Goal: Task Accomplishment & Management: Use online tool/utility

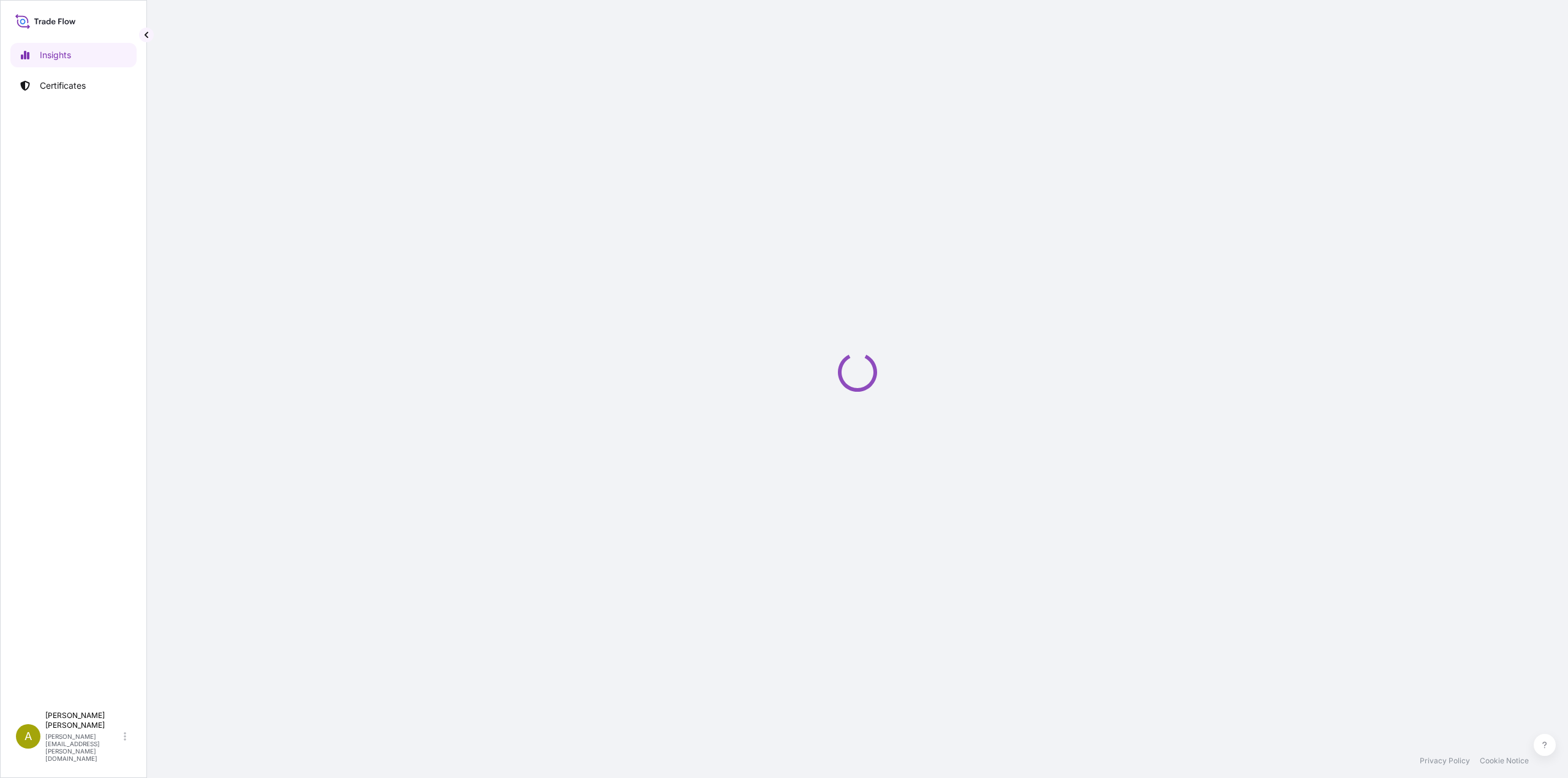
select select "2025"
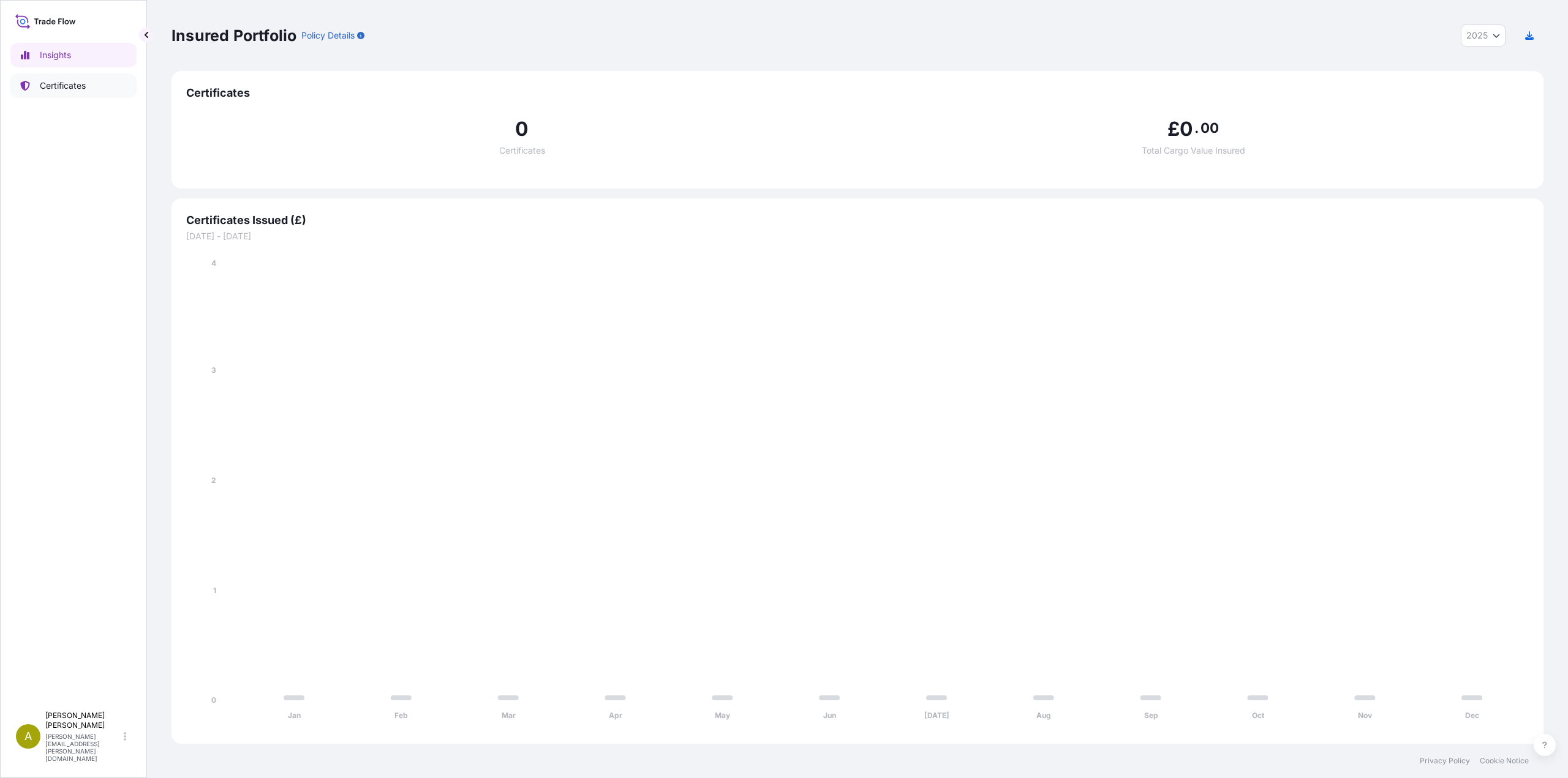
click at [69, 88] on p "Certificates" at bounding box center [62, 86] width 46 height 12
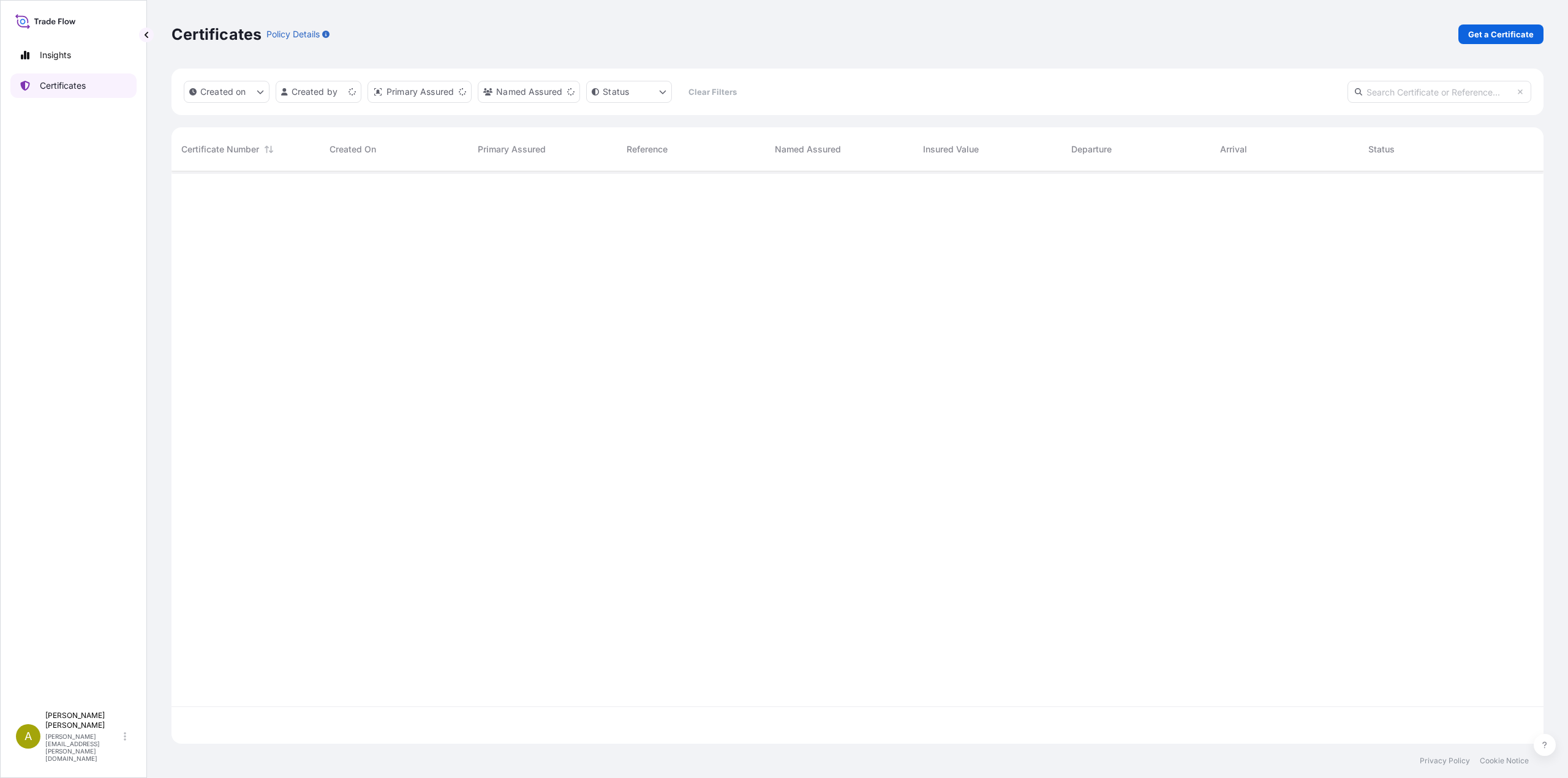
scroll to position [570, 1363]
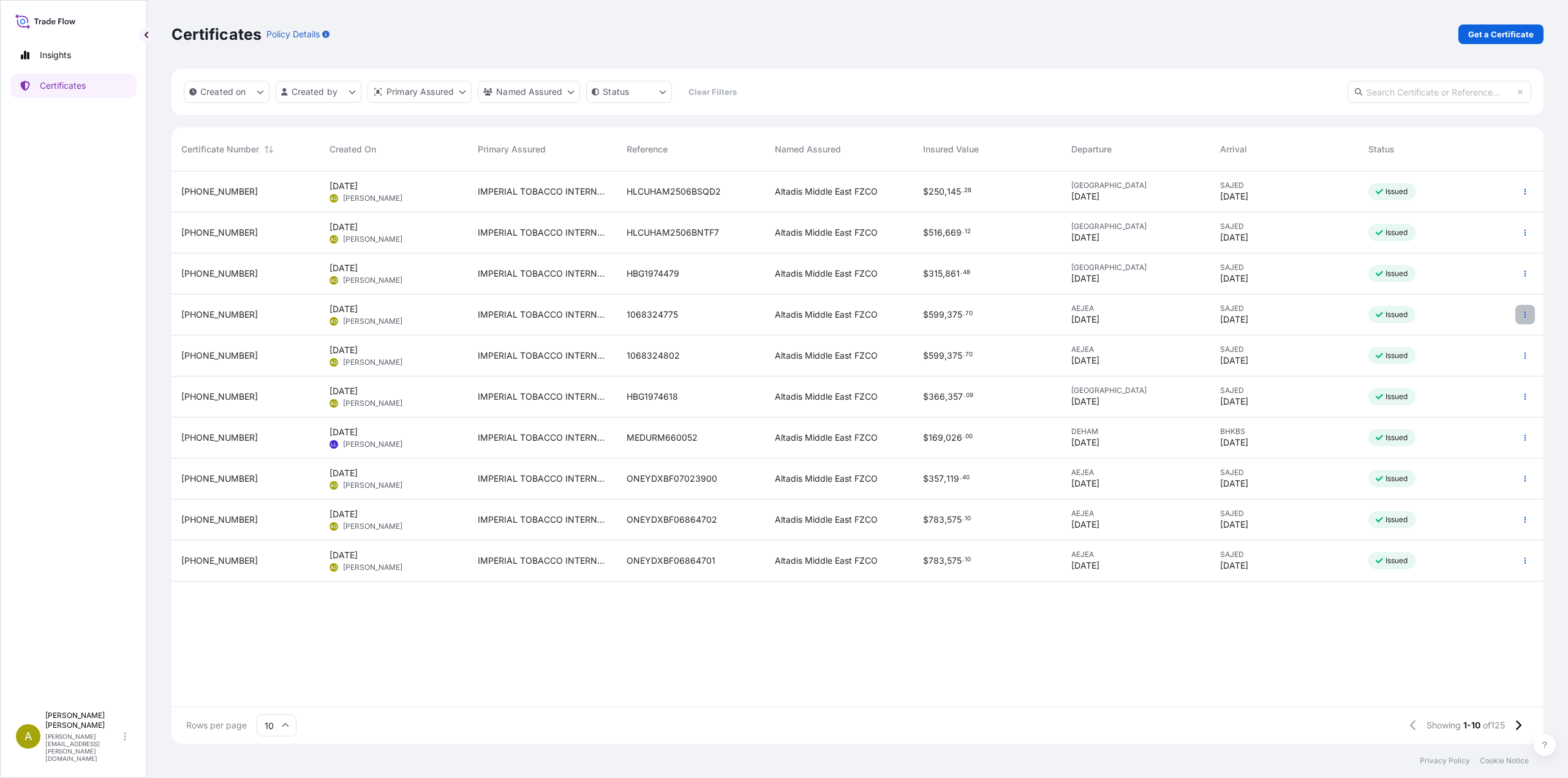
click at [1524, 315] on icon "button" at bounding box center [1525, 314] width 2 height 6
click at [1447, 317] on p "Duplicate certificate" at bounding box center [1464, 317] width 81 height 12
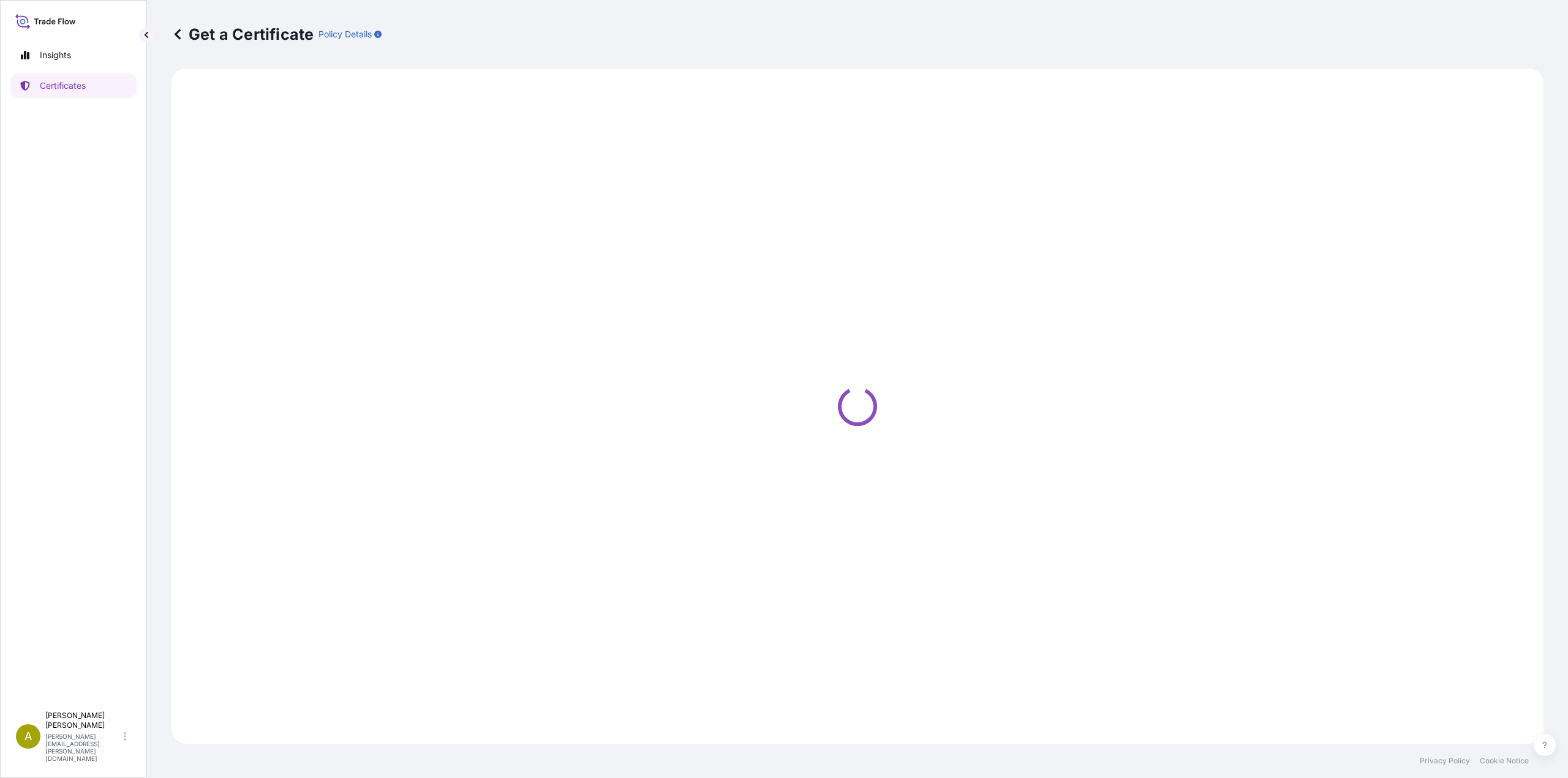
select select "Road / [GEOGRAPHIC_DATA]"
select select "Sea"
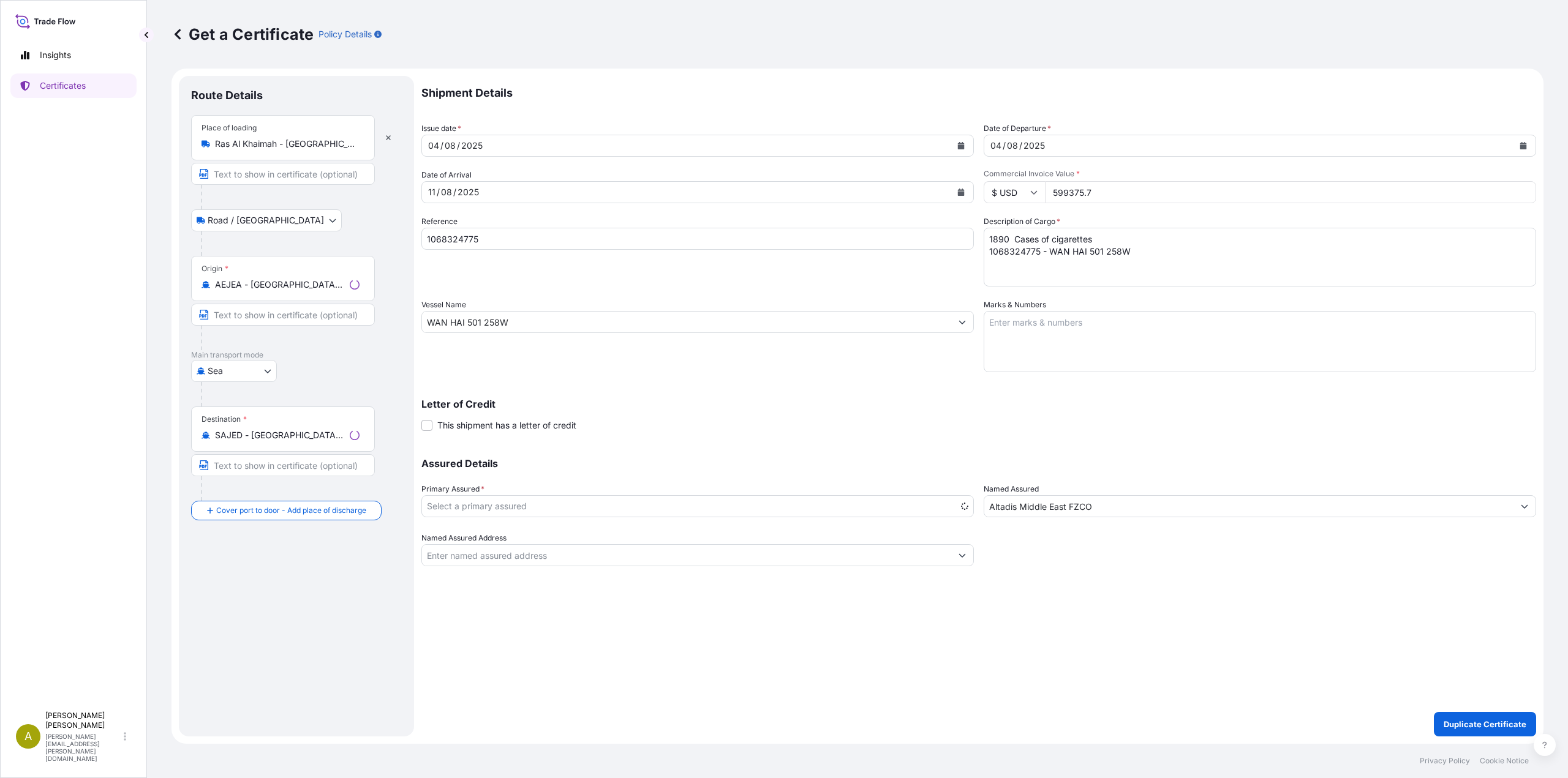
select select "31694"
click at [960, 147] on icon "Calendar" at bounding box center [960, 146] width 7 height 7
click at [439, 271] on div "11" at bounding box center [443, 272] width 22 height 22
click at [963, 194] on icon "Calendar" at bounding box center [960, 192] width 7 height 7
click at [447, 343] on div "18" at bounding box center [443, 342] width 22 height 22
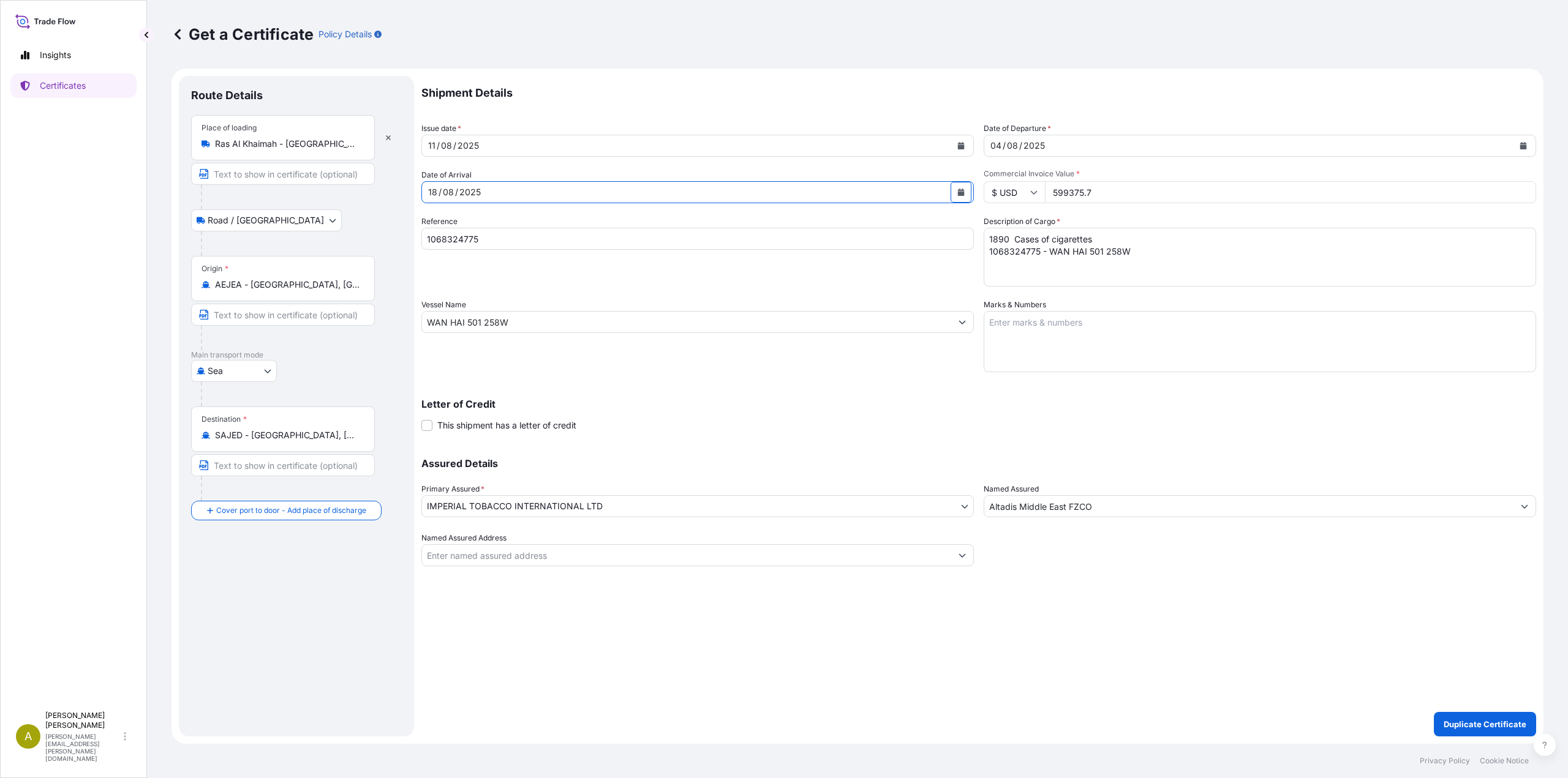
click at [1525, 142] on button "Calendar" at bounding box center [1523, 145] width 20 height 20
click at [1008, 272] on div "11" at bounding box center [1005, 272] width 22 height 22
drag, startPoint x: 1121, startPoint y: 194, endPoint x: 1008, endPoint y: 192, distance: 113.0
click at [1008, 192] on div "$ USD 599375.7" at bounding box center [1259, 192] width 552 height 22
paste input "0"
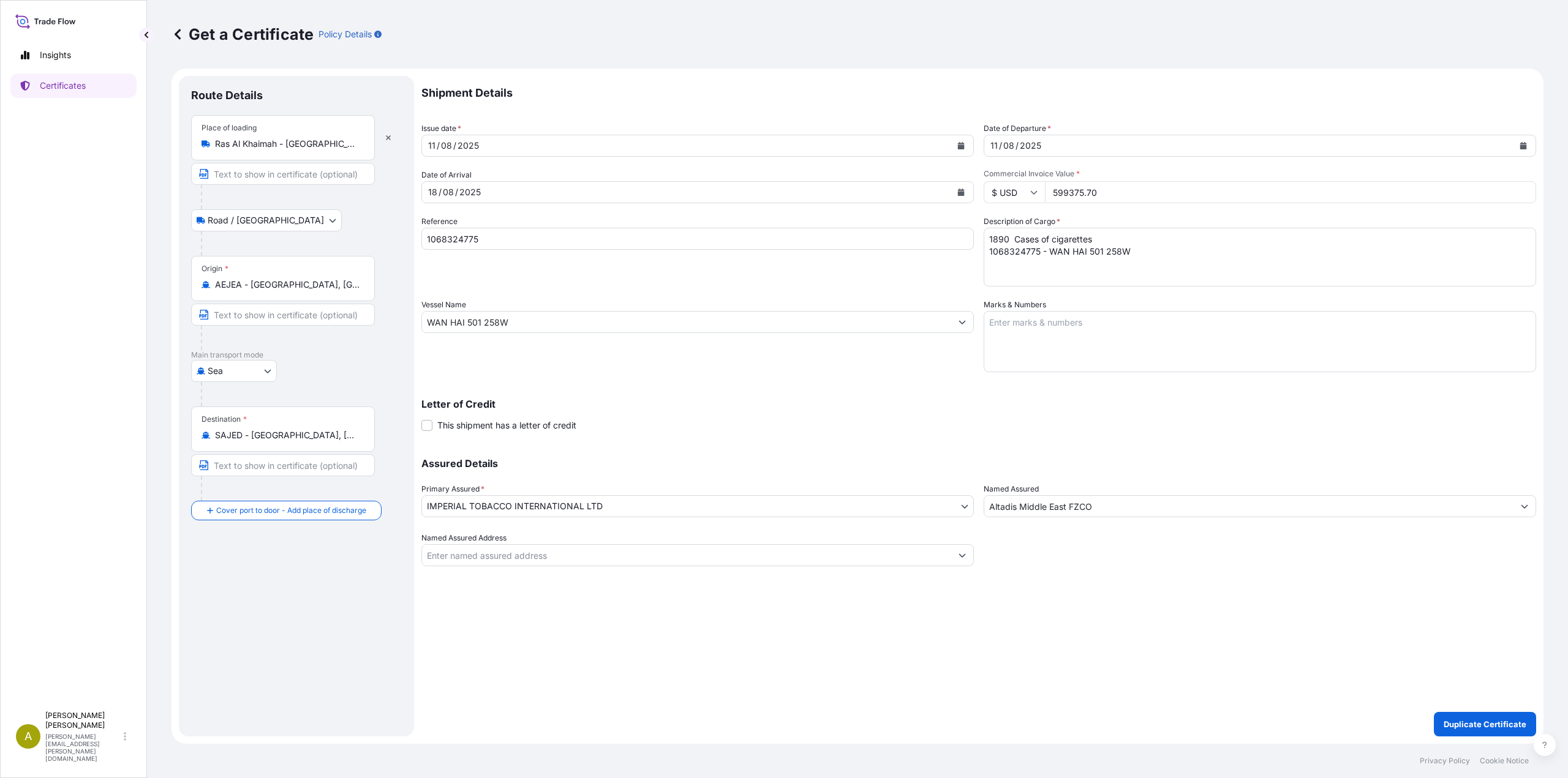
type input "599375.70"
drag, startPoint x: 481, startPoint y: 236, endPoint x: 375, endPoint y: 234, distance: 106.0
click at [375, 234] on form "Route Details Place of loading [GEOGRAPHIC_DATA] Road / [GEOGRAPHIC_DATA] / Inl…" at bounding box center [857, 406] width 1372 height 675
paste input "577531"
type input "1068577531"
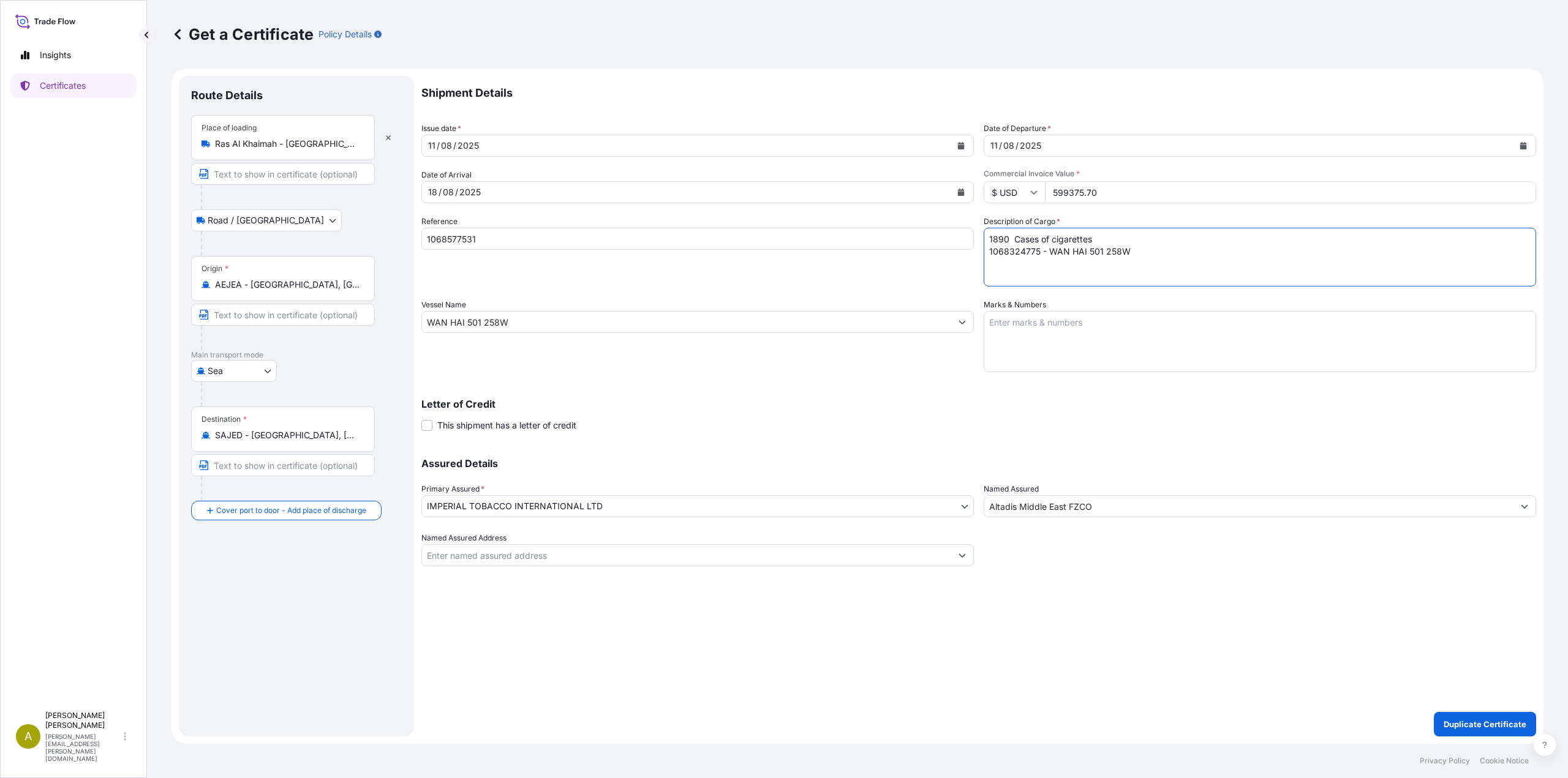
drag, startPoint x: 1133, startPoint y: 258, endPoint x: 933, endPoint y: 234, distance: 201.4
click at [933, 234] on div "Shipment Details Issue date * [DATE] Date of Departure * [DATE] Date of Arrival…" at bounding box center [978, 322] width 1114 height 491
paste textarea "1068577531 - X-PRESS ALTAIR 25007W"
type textarea "1890 Cases of cigarettes 1068577531 - X-PRESS ALTAIR 25007W"
drag, startPoint x: 517, startPoint y: 326, endPoint x: 376, endPoint y: 322, distance: 141.1
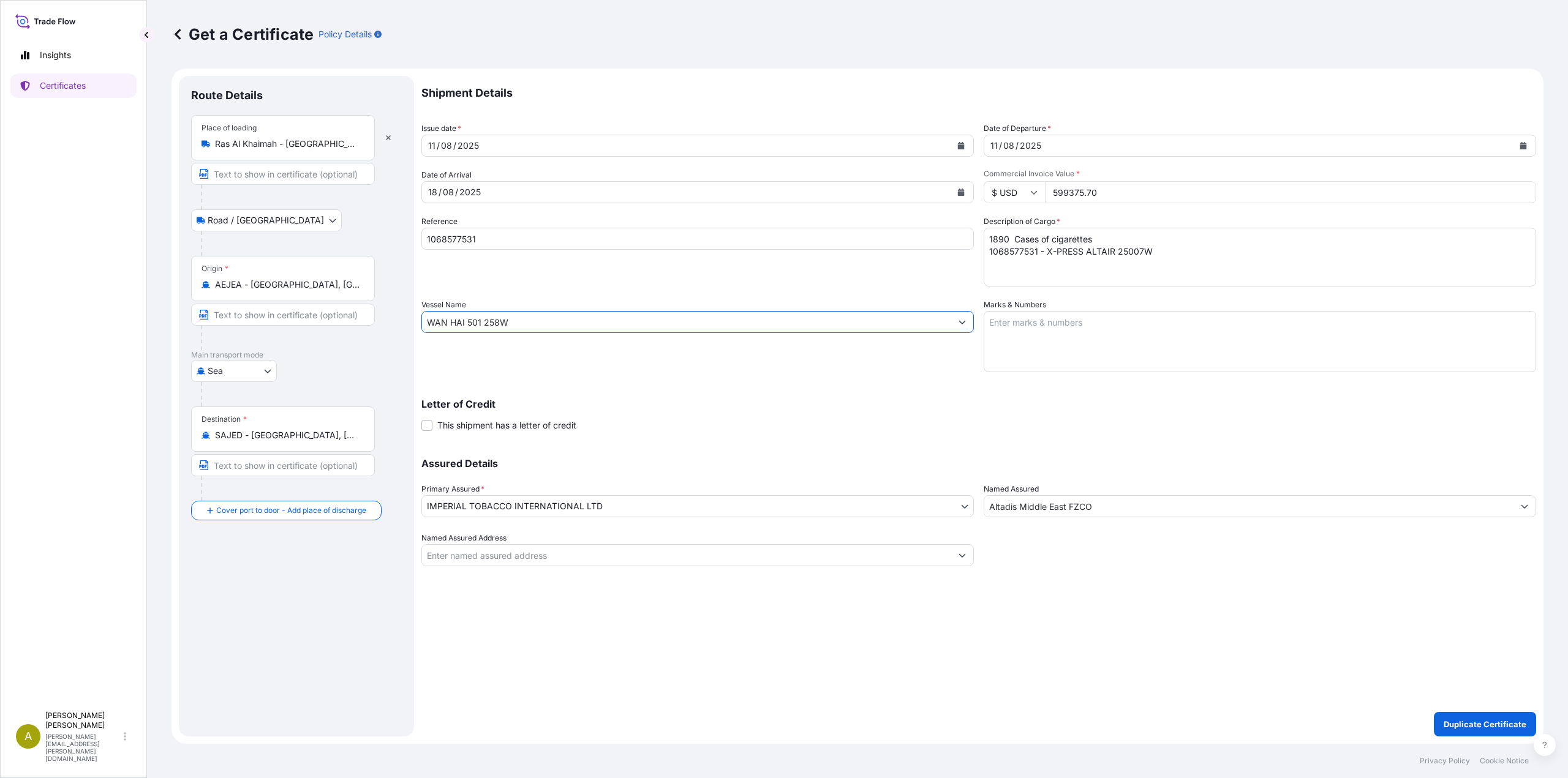
click at [376, 322] on form "Route Details Place of loading [GEOGRAPHIC_DATA] Road / [GEOGRAPHIC_DATA] / Inl…" at bounding box center [857, 406] width 1372 height 675
paste input "X-PRESS ALTAIR 25007"
type input "X-PRESS ALTAIR 25007W"
click at [646, 408] on p "Letter of Credit" at bounding box center [978, 404] width 1114 height 9
click at [1471, 726] on p "Duplicate Certificate" at bounding box center [1485, 724] width 83 height 12
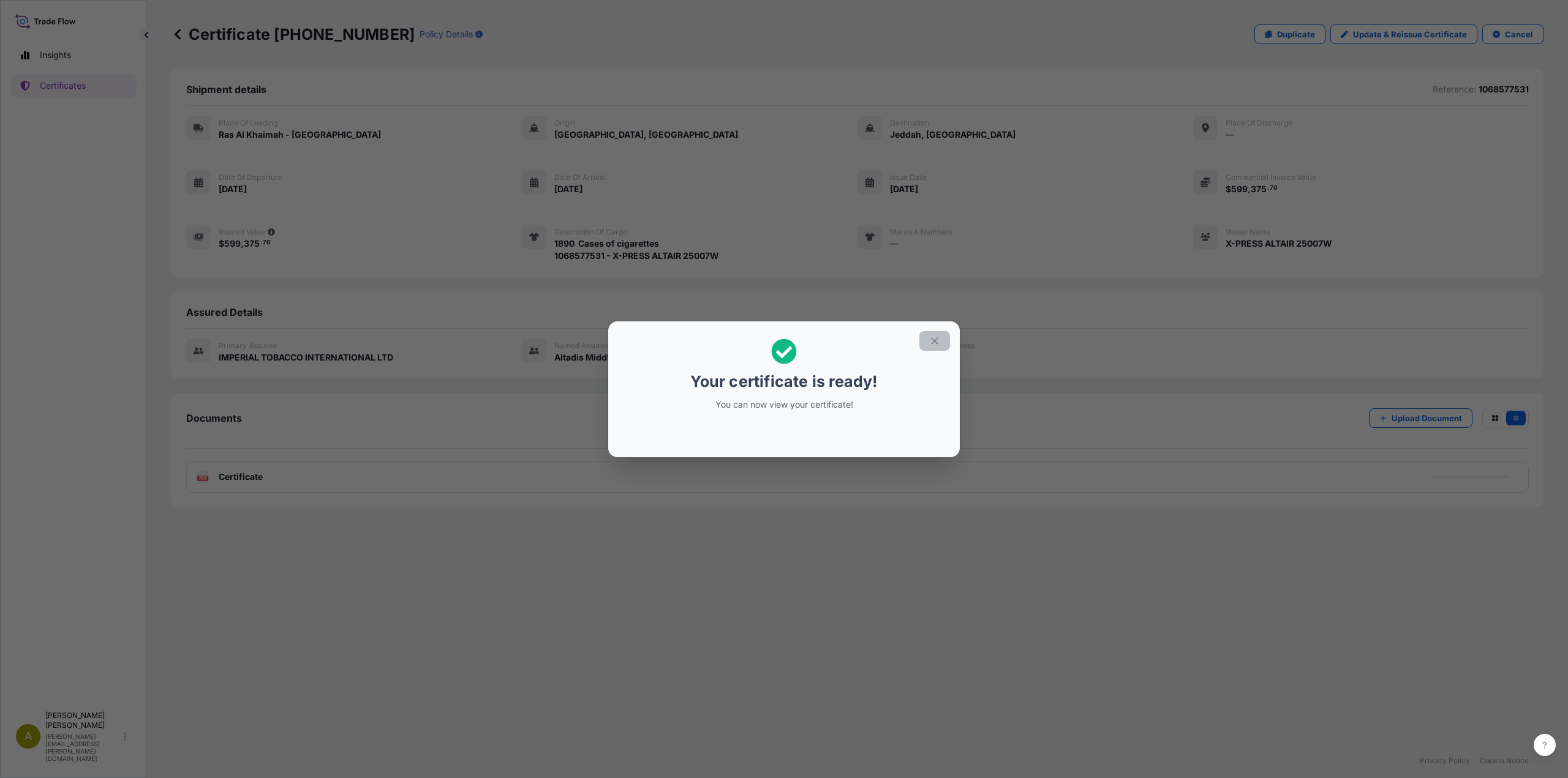
click at [942, 342] on button "button" at bounding box center [934, 340] width 30 height 20
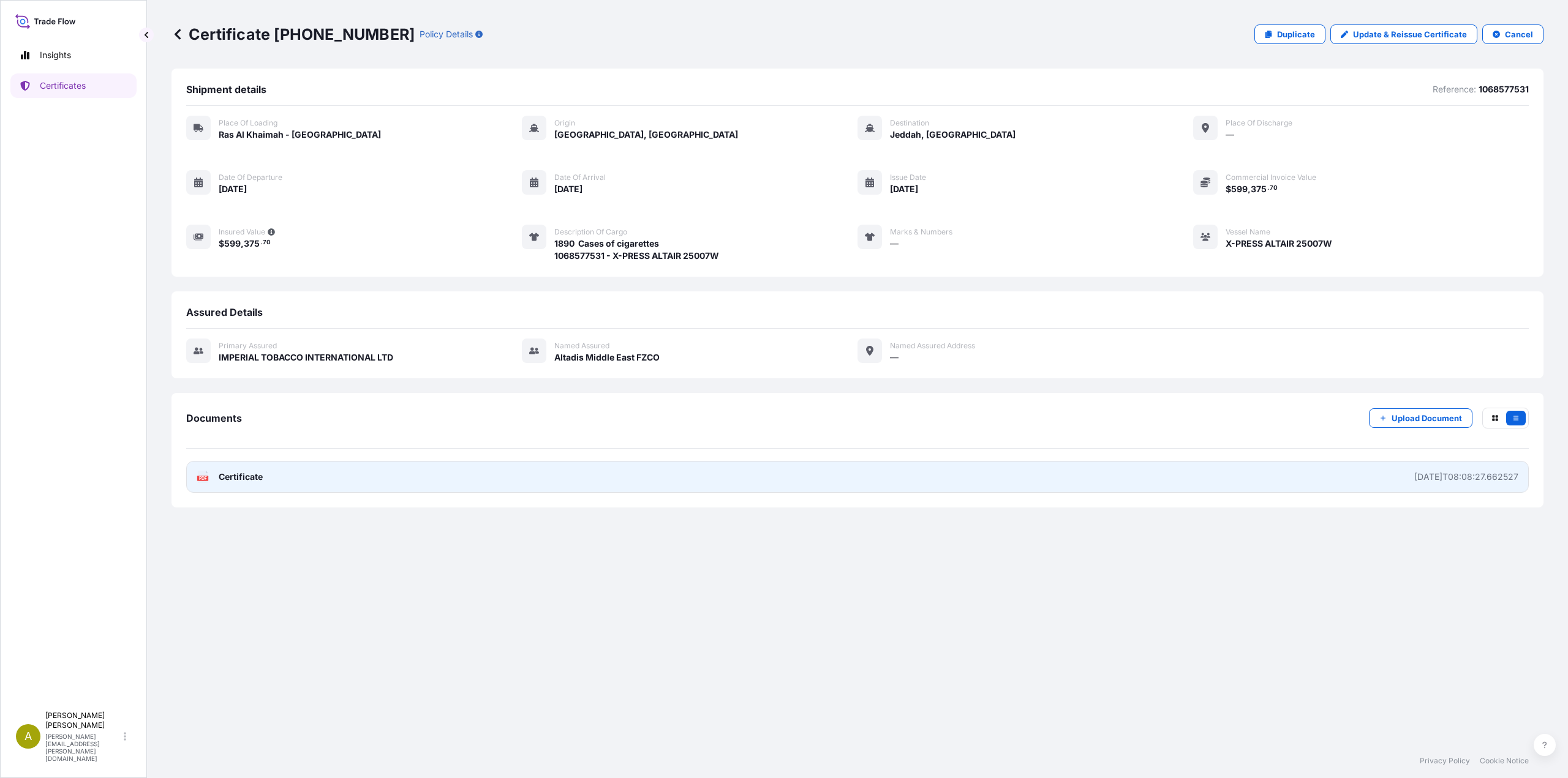
click at [274, 481] on link "PDF Certificate [DATE]T08:08:27.662527" at bounding box center [857, 477] width 1342 height 32
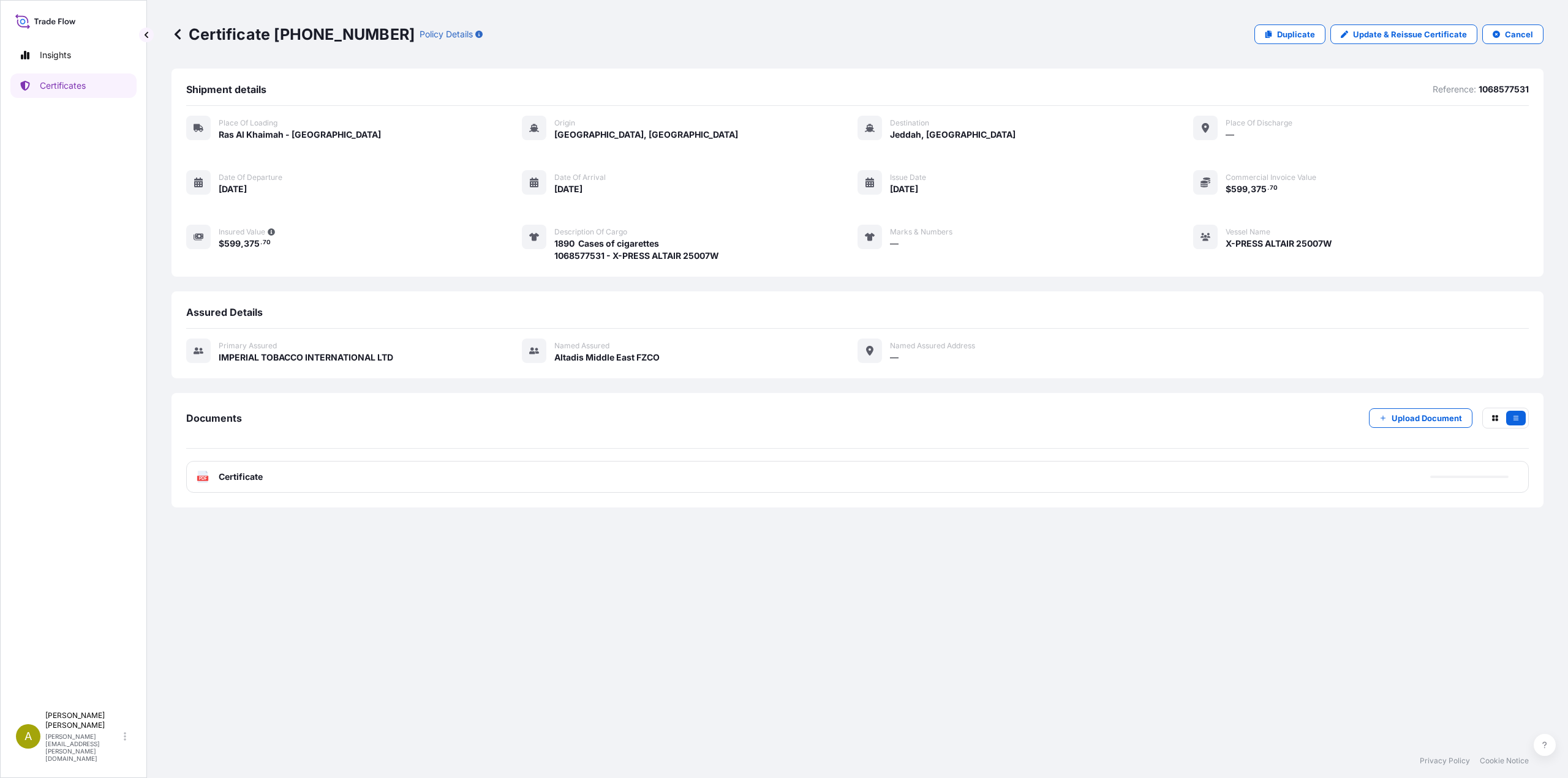
click at [1294, 38] on p "Duplicate" at bounding box center [1296, 34] width 38 height 12
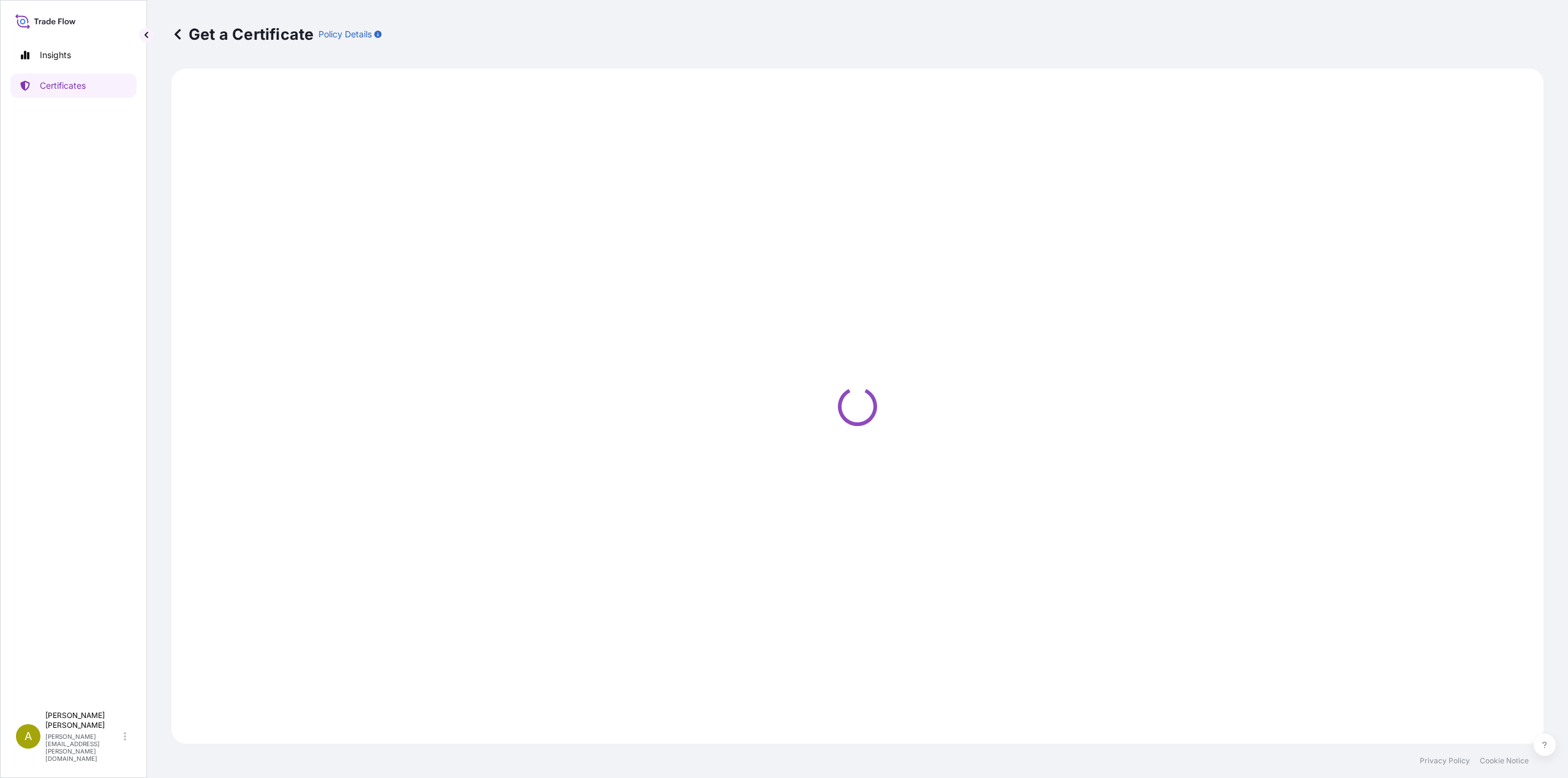
select select "Road / [GEOGRAPHIC_DATA]"
select select "Sea"
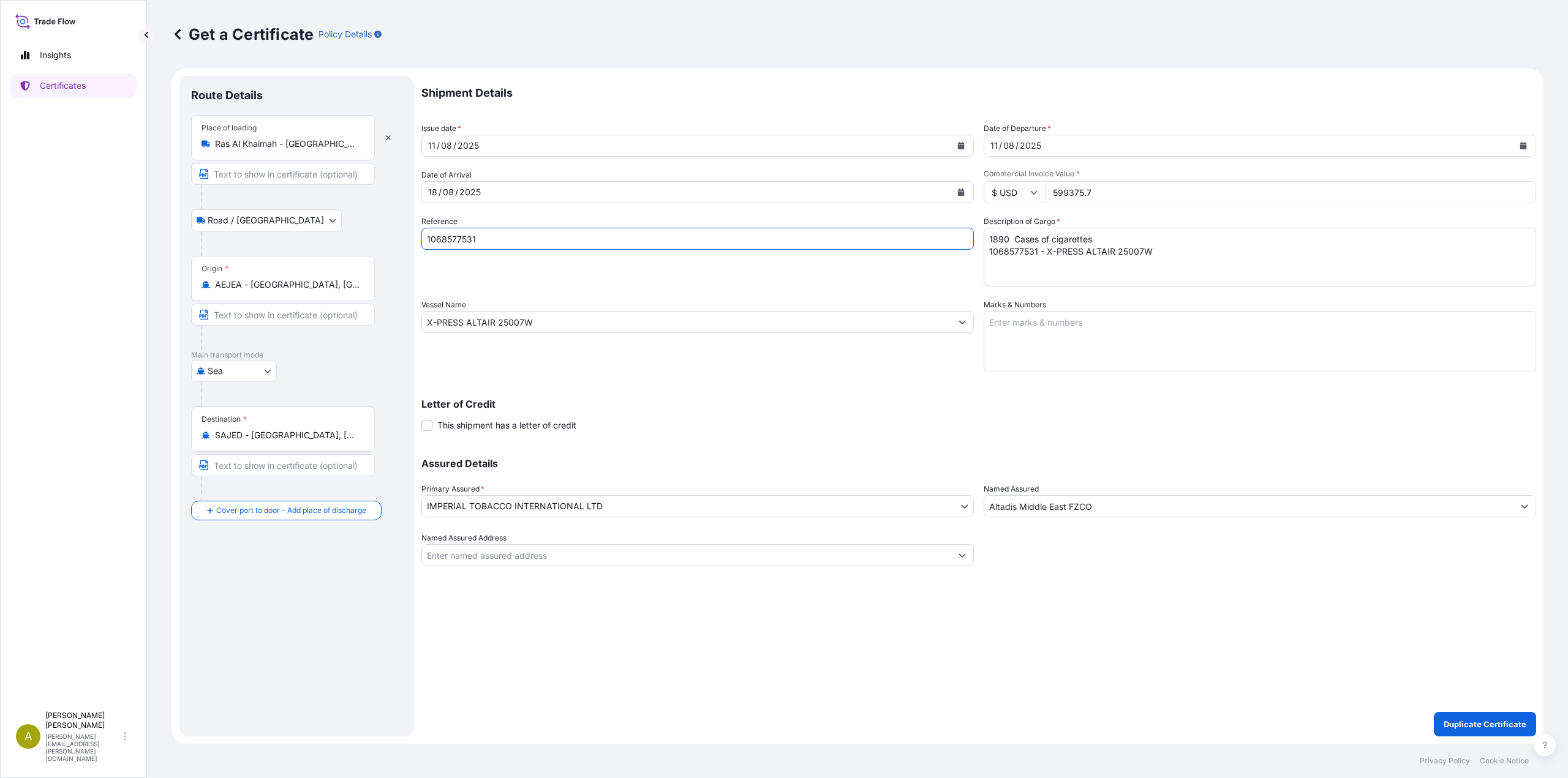
drag, startPoint x: 507, startPoint y: 239, endPoint x: 323, endPoint y: 230, distance: 184.2
click at [323, 230] on form "Route Details Place of loading [GEOGRAPHIC_DATA] Road / [GEOGRAPHIC_DATA] / Inl…" at bounding box center [857, 406] width 1372 height 675
paste input "649"
type input "1068577649"
click at [1008, 250] on textarea "1890 Cases of cigarettes 1068577531 - X-PRESS ALTAIR 25007W" at bounding box center [1259, 257] width 552 height 59
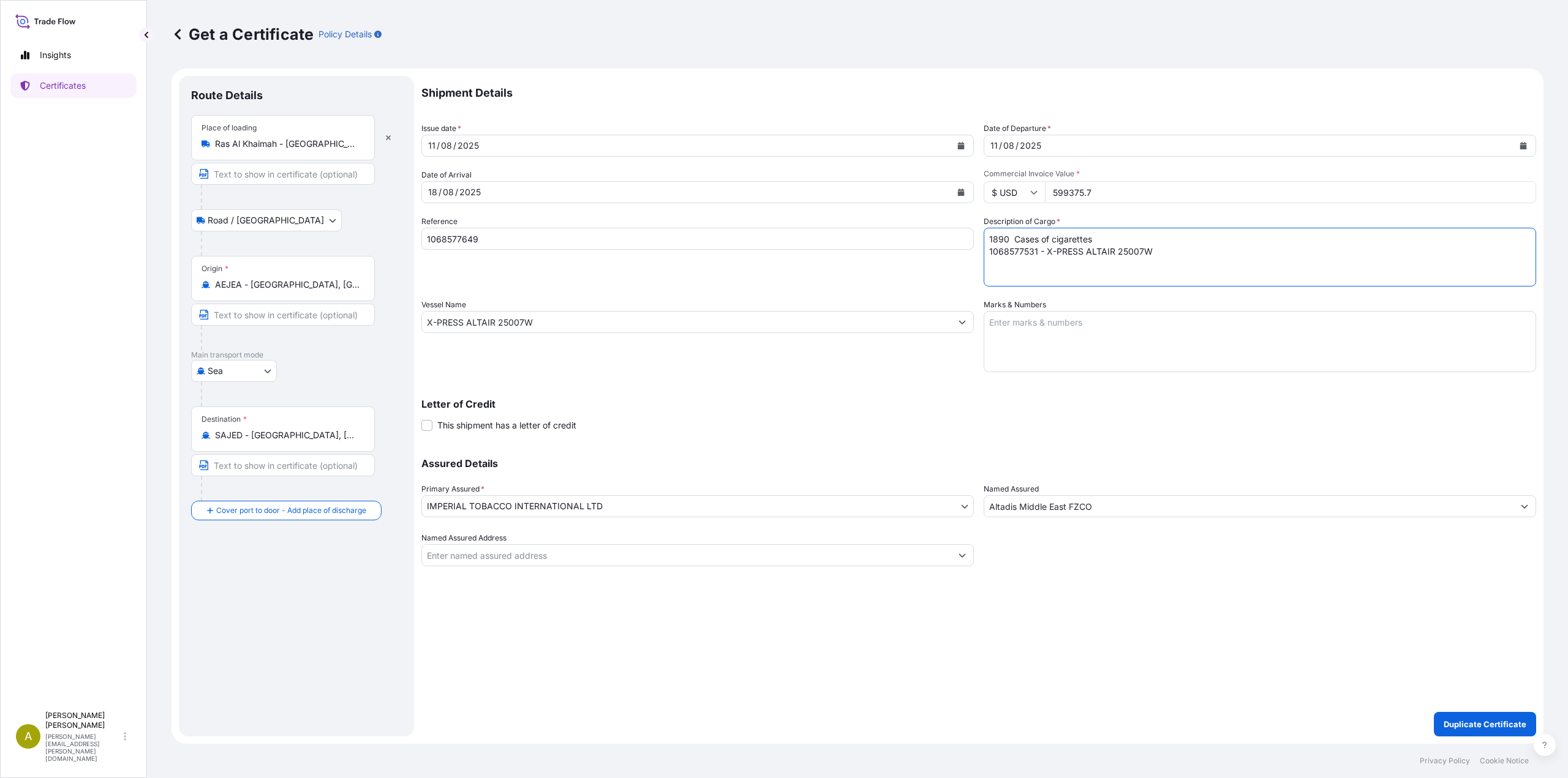
click at [1008, 250] on textarea "1890 Cases of cigarettes 1068577531 - X-PRESS ALTAIR 25007W" at bounding box center [1259, 257] width 552 height 59
paste textarea "649"
type textarea "1890 Cases of cigarettes 1068577649- X-PRESS ALTAIR 25007W"
click at [1503, 722] on p "Duplicate Certificate" at bounding box center [1485, 724] width 83 height 12
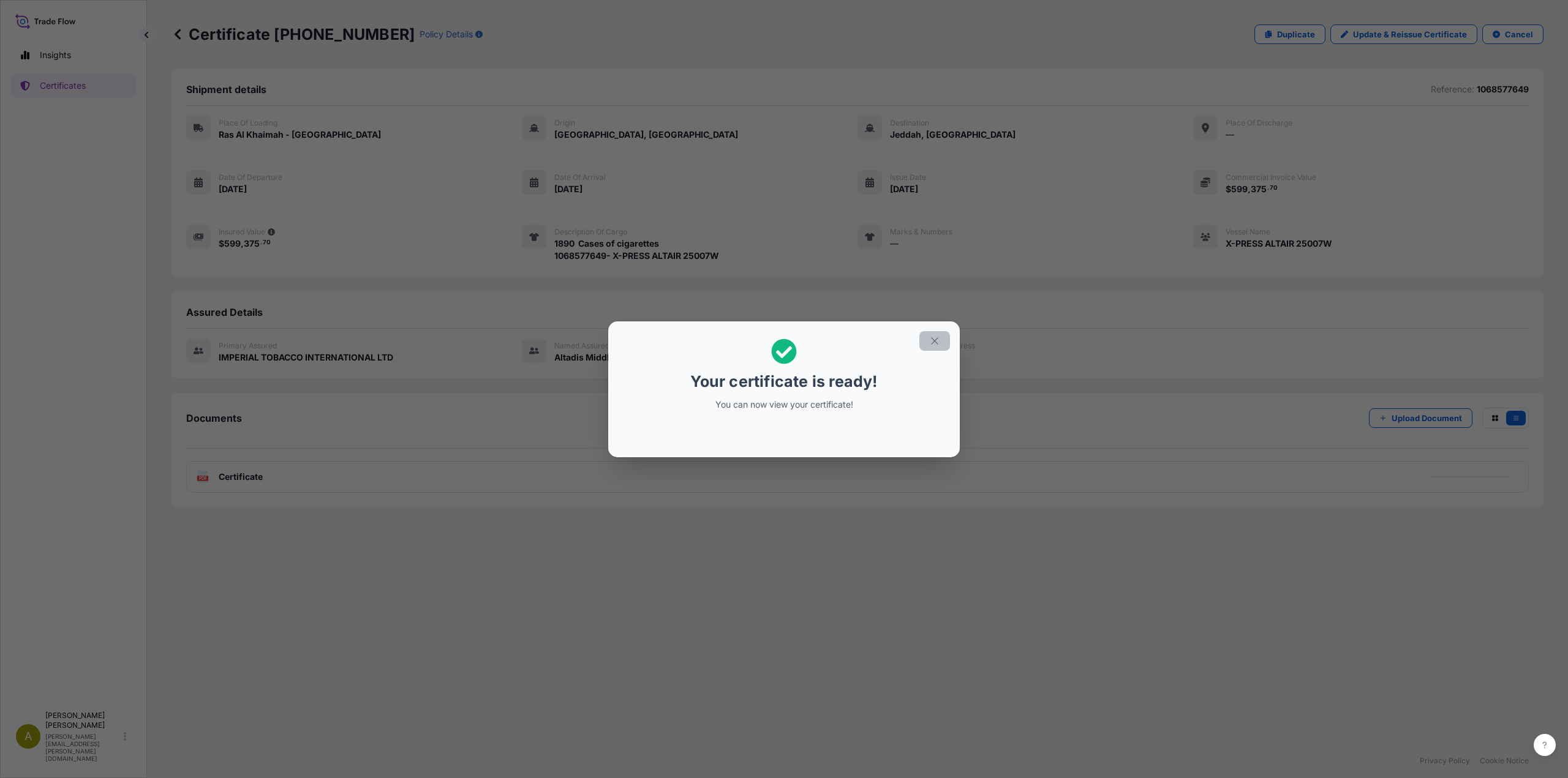
click at [930, 344] on icon "button" at bounding box center [934, 340] width 11 height 11
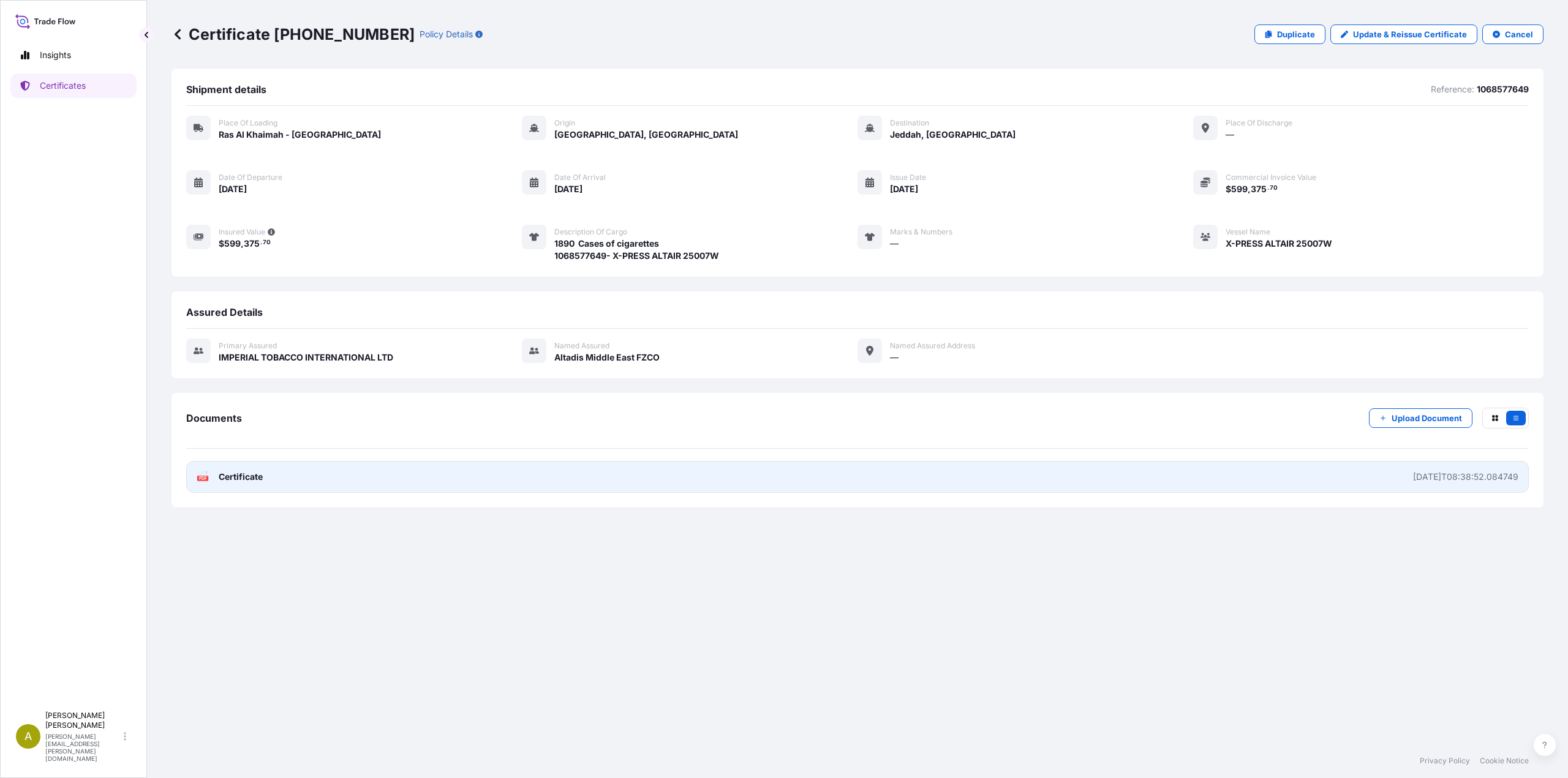
click at [261, 484] on link "PDF Certificate [DATE]T08:38:52.084749" at bounding box center [857, 477] width 1342 height 32
